Goal: Transaction & Acquisition: Purchase product/service

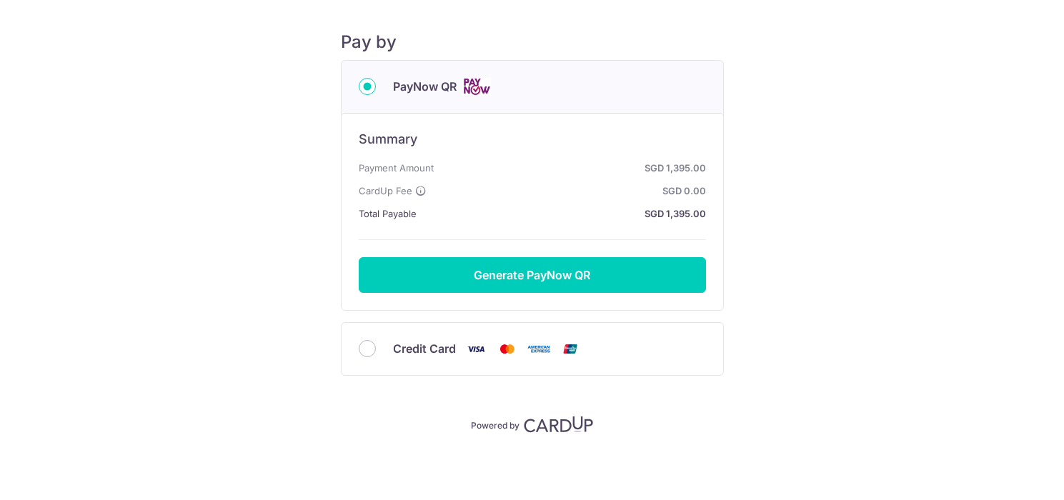
scroll to position [157, 0]
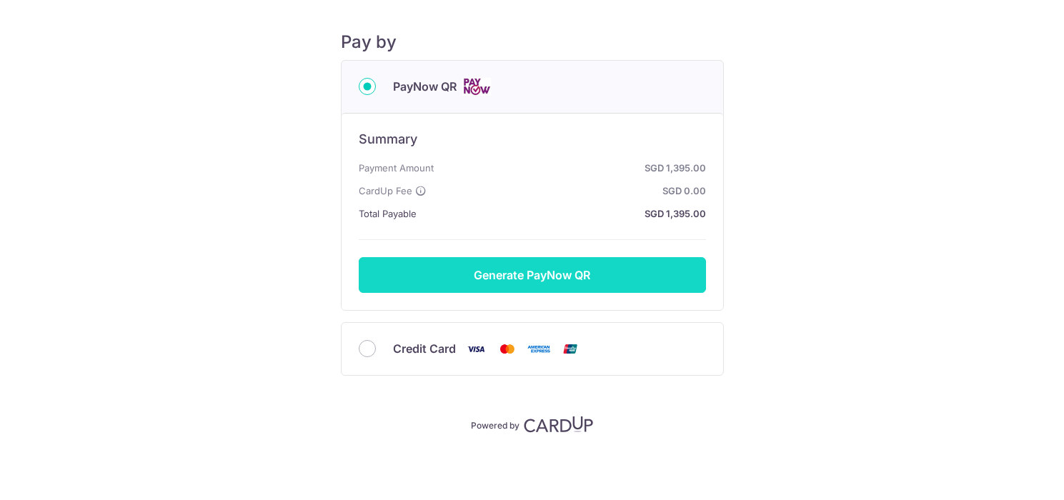
click at [485, 273] on button "Generate PayNow QR" at bounding box center [532, 275] width 347 height 36
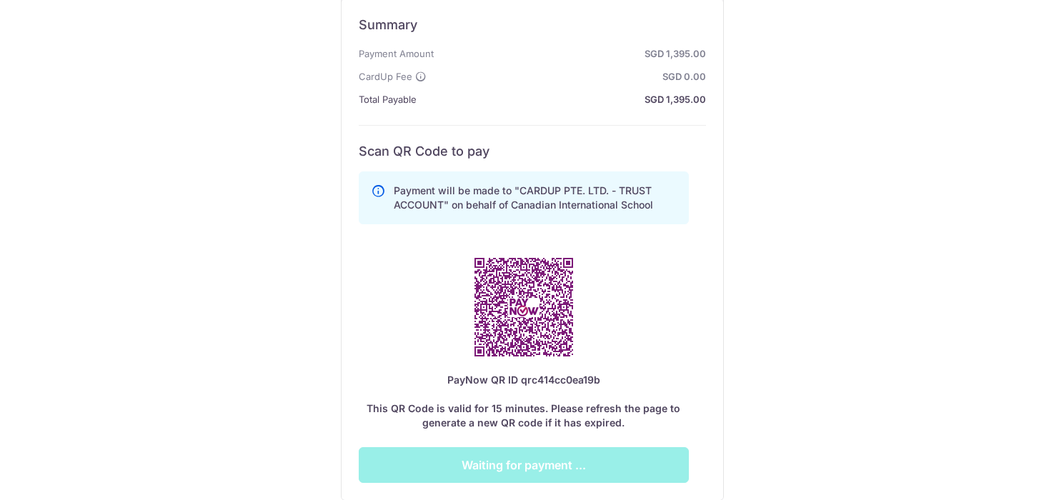
scroll to position [277, 0]
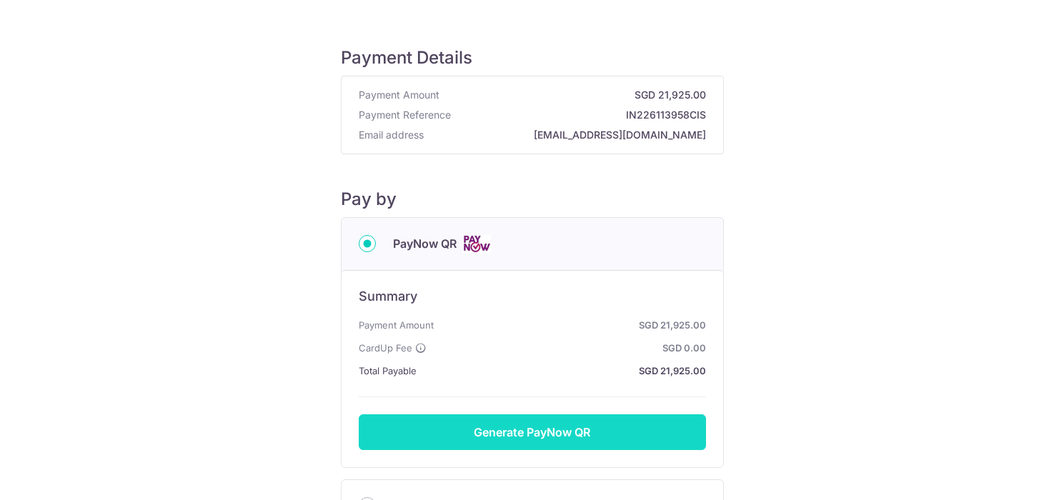
click at [542, 428] on button "Generate PayNow QR" at bounding box center [532, 432] width 347 height 36
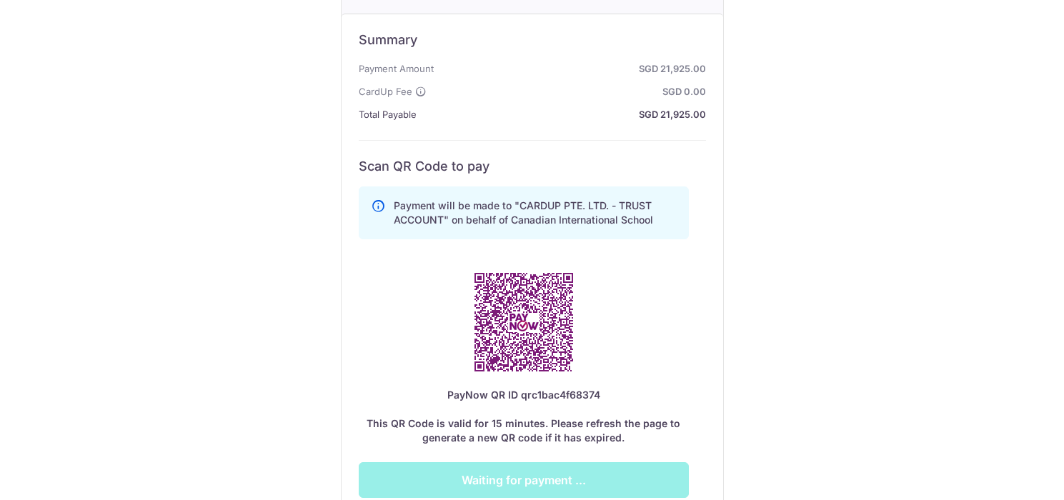
scroll to position [258, 0]
